Goal: Navigation & Orientation: Find specific page/section

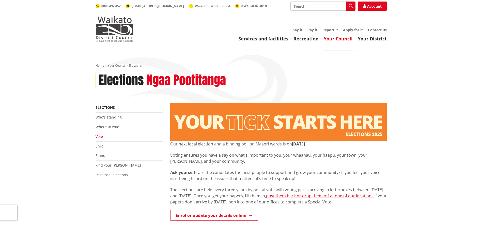
click at [100, 136] on link "Vote" at bounding box center [99, 136] width 7 height 5
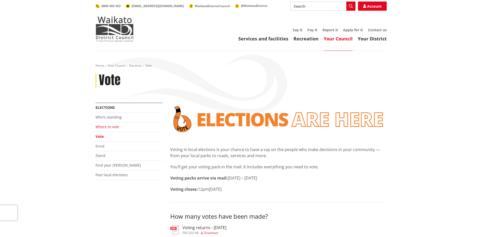
click at [105, 125] on link "Where to vote" at bounding box center [108, 126] width 24 height 5
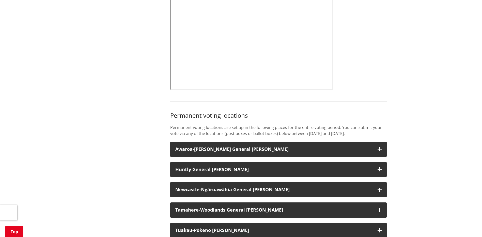
scroll to position [254, 0]
